Goal: Transaction & Acquisition: Download file/media

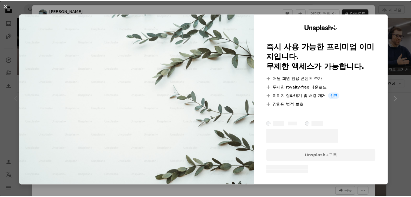
scroll to position [54, 0]
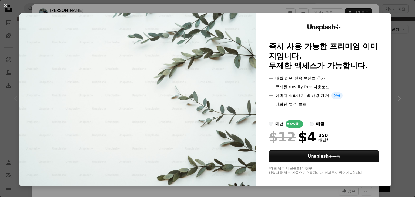
click at [399, 58] on div "An X shape Unsplash+ 즉시 사용 가능한 프리미엄 이미지입니다. 무제한 액세스가 가능합니다. A plus sign 매월 회원 전…" at bounding box center [207, 98] width 415 height 197
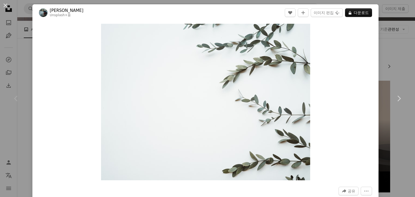
click at [387, 40] on div "An X shape Chevron left Chevron right [PERSON_NAME] Unsplash+ 용 A heart A plus …" at bounding box center [207, 98] width 415 height 197
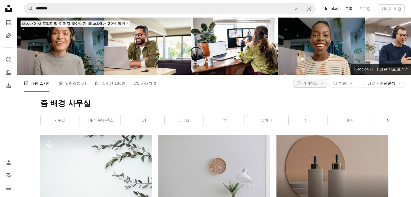
click at [320, 85] on icon "Arrow down" at bounding box center [322, 83] width 5 height 5
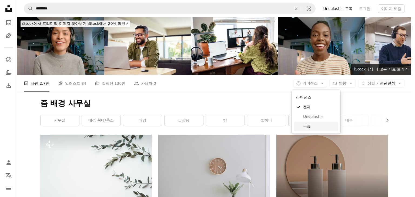
click at [321, 129] on span "무료" at bounding box center [319, 126] width 33 height 5
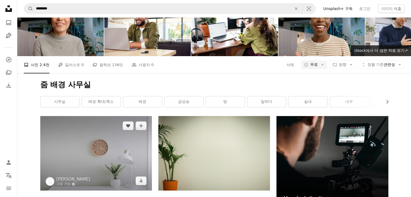
scroll to position [27, 0]
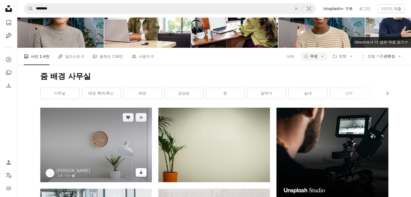
click at [140, 174] on icon "Arrow pointing down" at bounding box center [141, 172] width 4 height 6
